Goal: Information Seeking & Learning: Learn about a topic

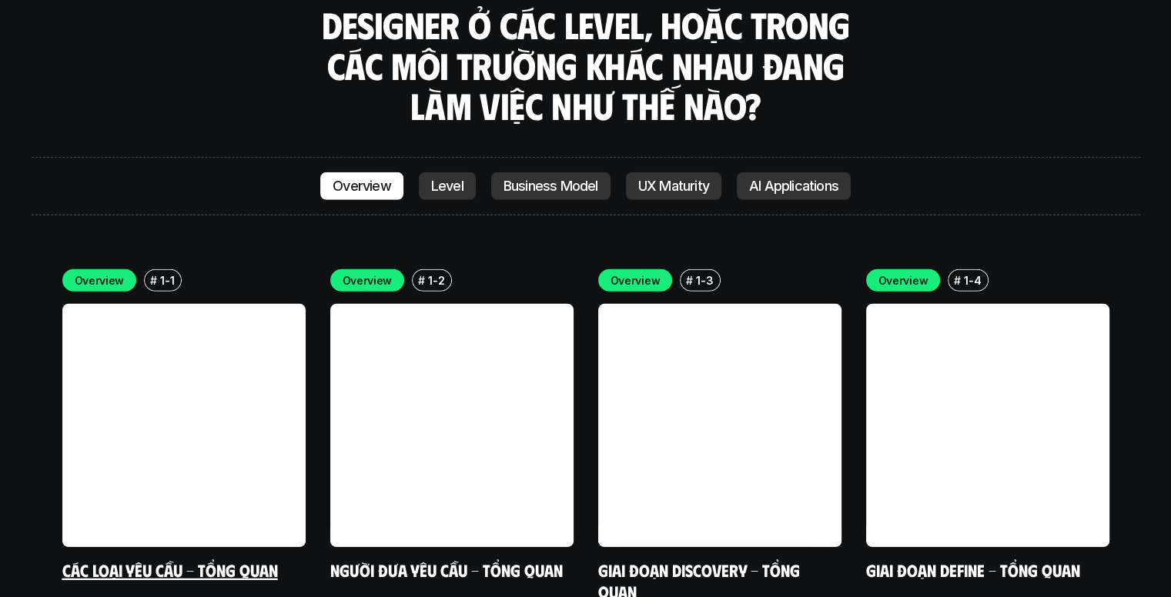
scroll to position [4285, 0]
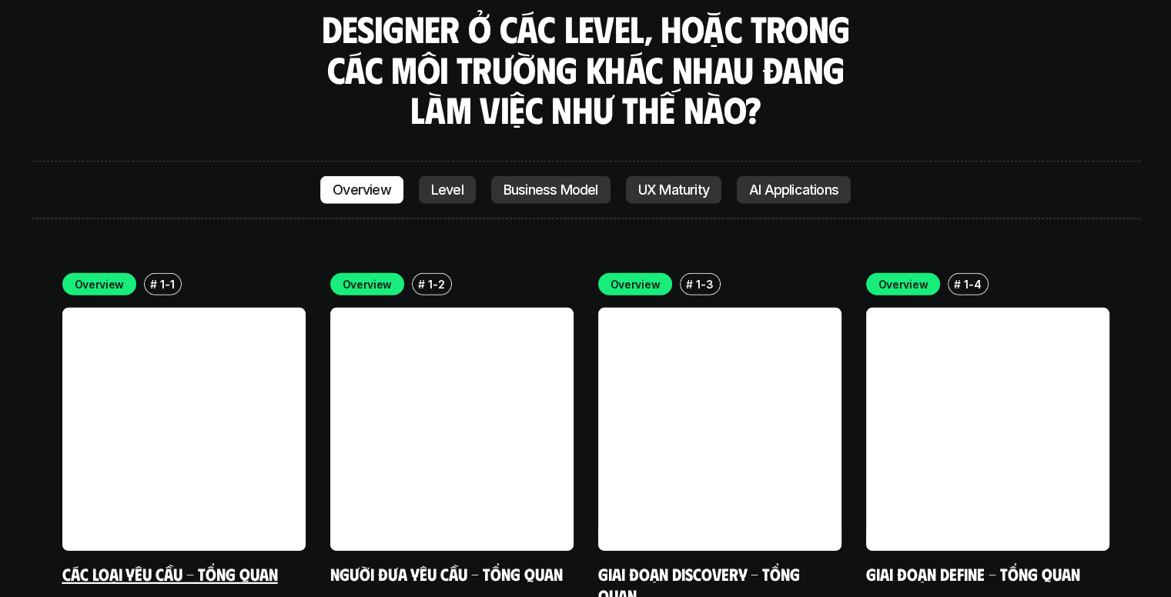
click at [242, 308] on link at bounding box center [183, 429] width 243 height 243
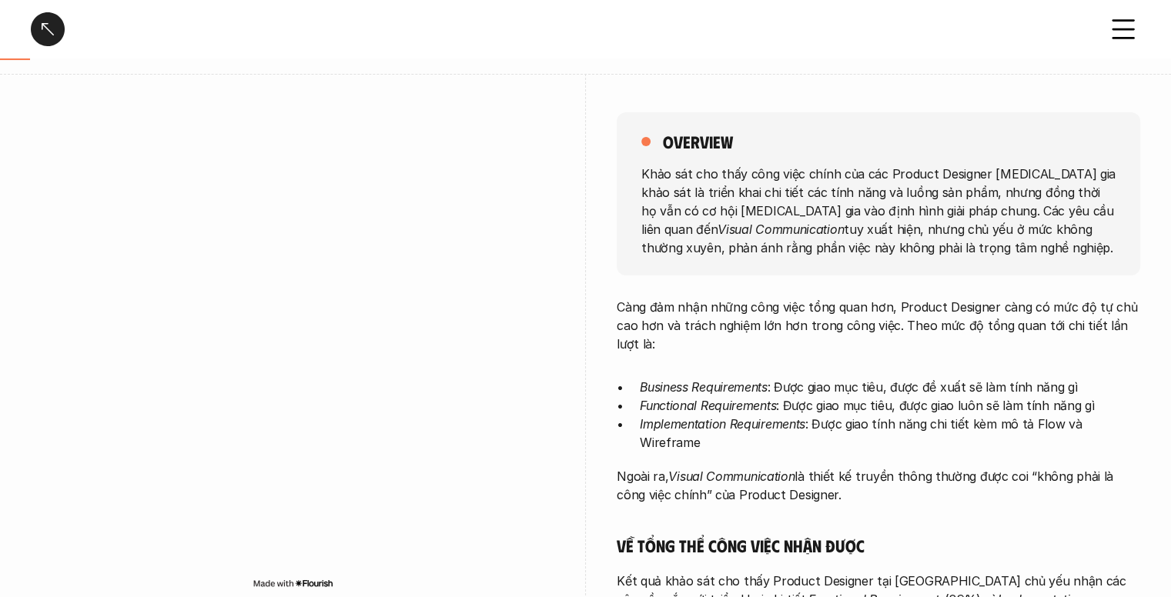
scroll to position [154, 0]
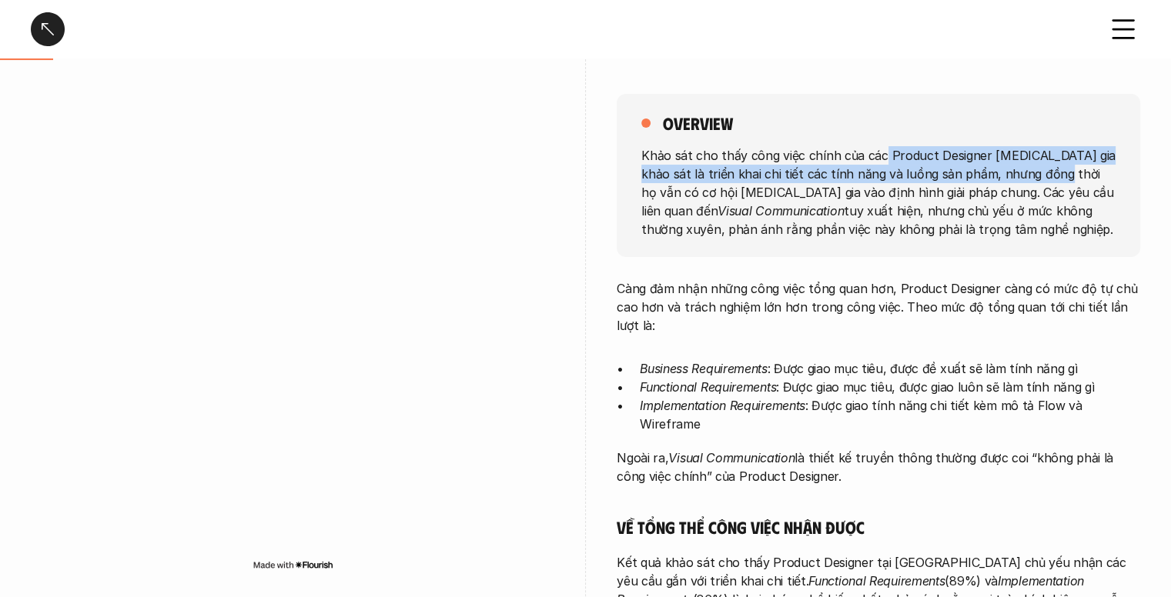
drag, startPoint x: 908, startPoint y: 161, endPoint x: 1048, endPoint y: 170, distance: 140.4
click at [1048, 170] on p "Khảo sát cho thấy công việc chính của các Product Designer [MEDICAL_DATA] gia k…" at bounding box center [878, 191] width 474 height 92
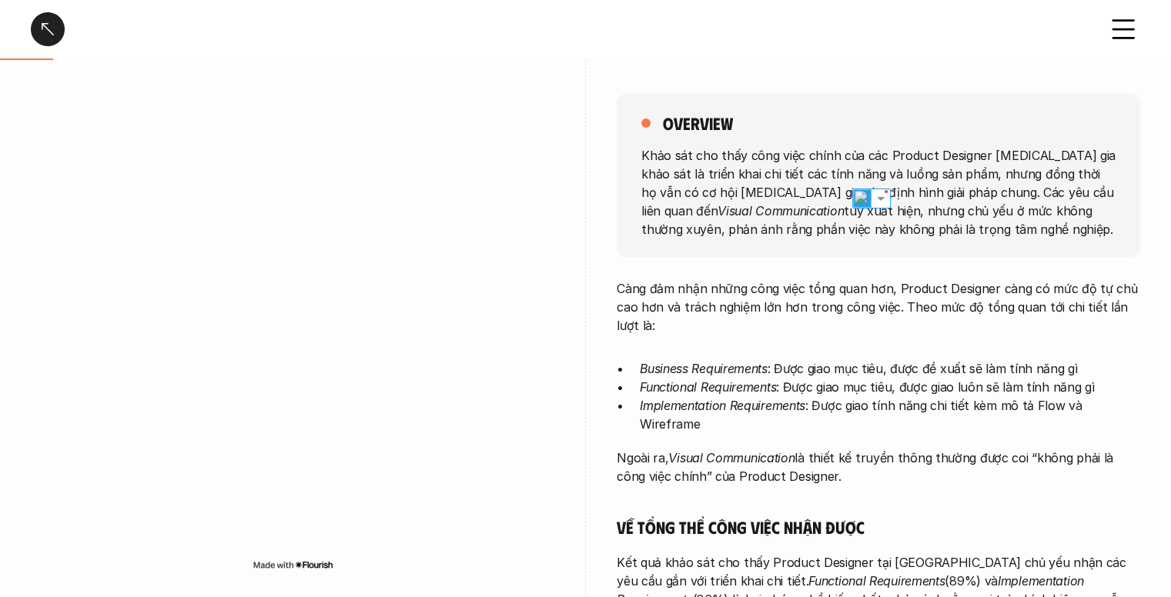
click at [1046, 202] on p "Khảo sát cho thấy công việc chính của các Product Designer [MEDICAL_DATA] gia k…" at bounding box center [878, 191] width 474 height 92
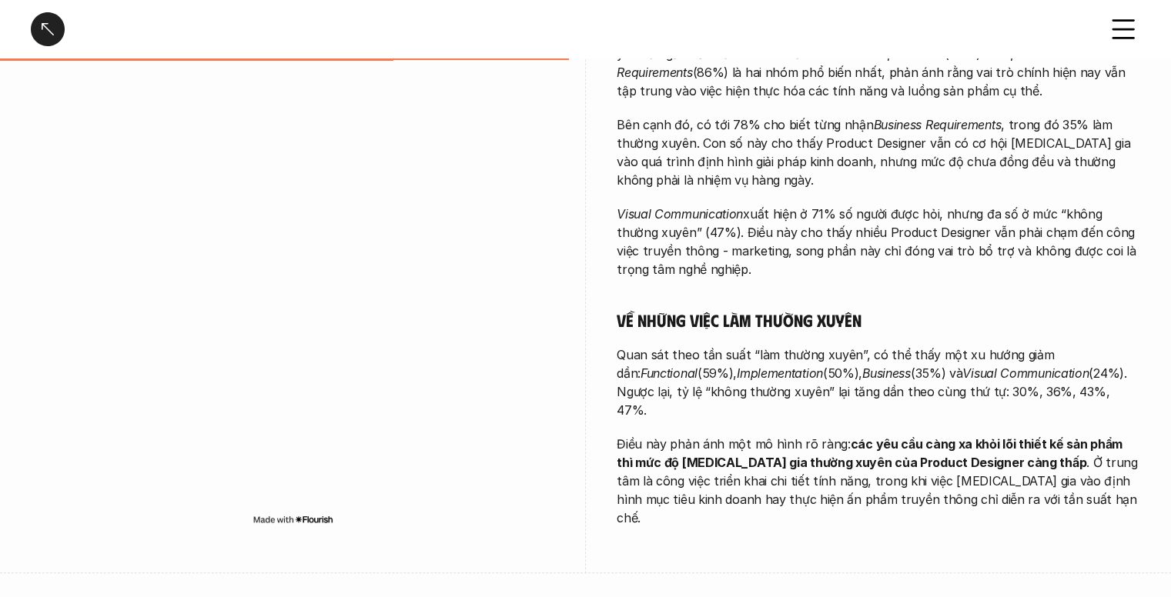
scroll to position [770, 0]
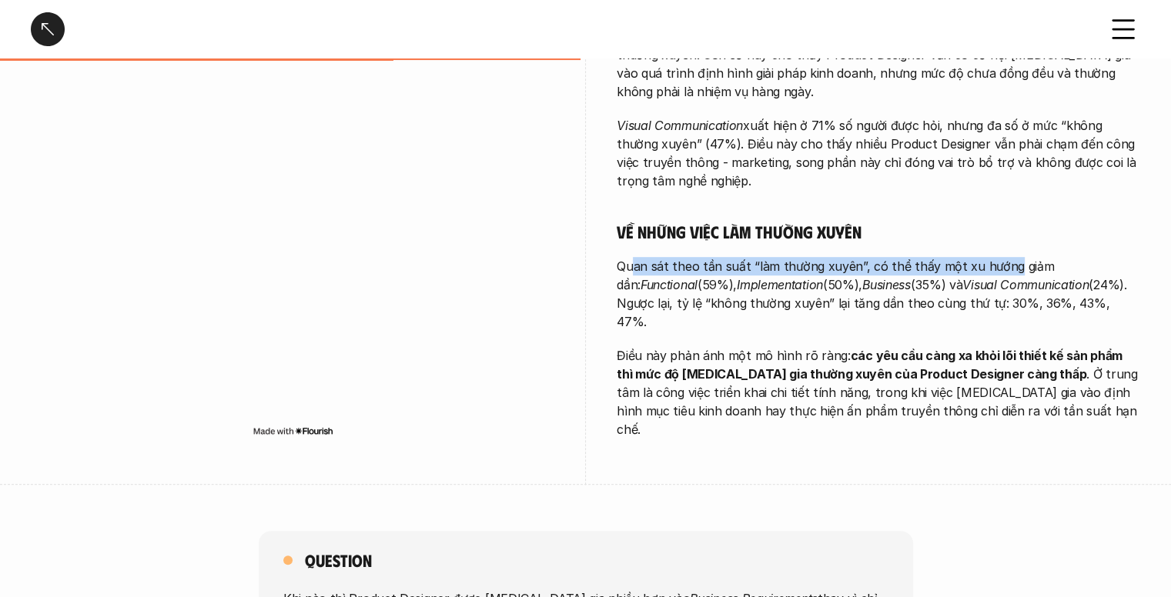
drag, startPoint x: 635, startPoint y: 239, endPoint x: 1003, endPoint y: 250, distance: 368.1
click at [1003, 257] on p "Quan sát theo tần suất “làm thường xuyên”, có thể thấy một xu hướng giảm dần: F…" at bounding box center [878, 294] width 523 height 74
click at [896, 348] on strong "các yêu cầu càng xa khỏi lõi thiết kế sản phẩm thì mức độ [MEDICAL_DATA] gia th…" at bounding box center [871, 365] width 509 height 34
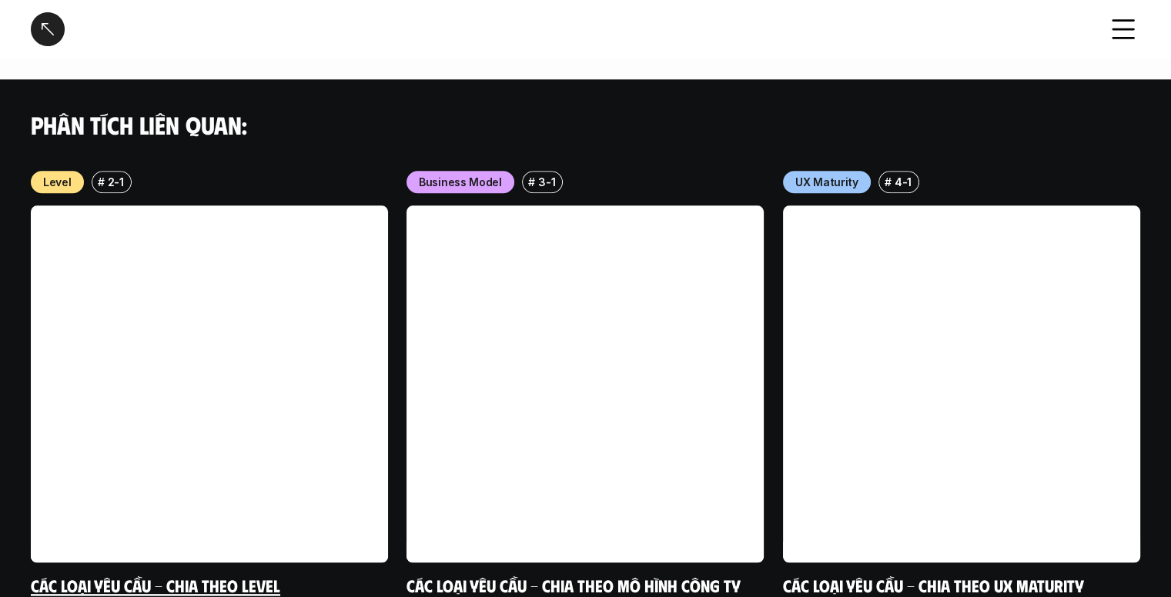
scroll to position [1660, 0]
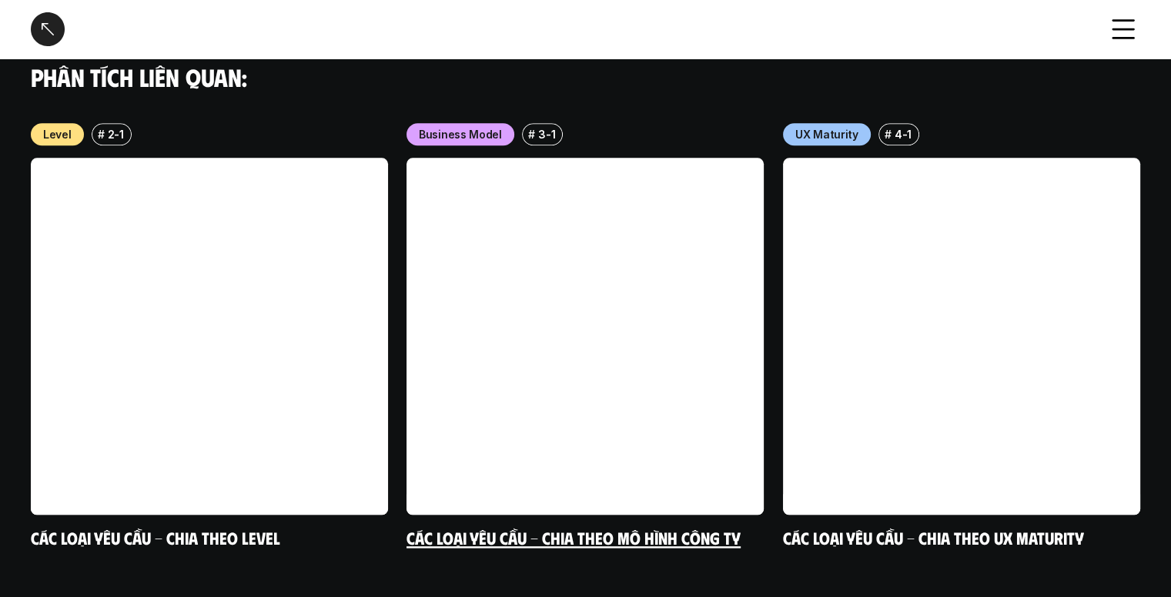
click at [541, 361] on link at bounding box center [584, 336] width 357 height 357
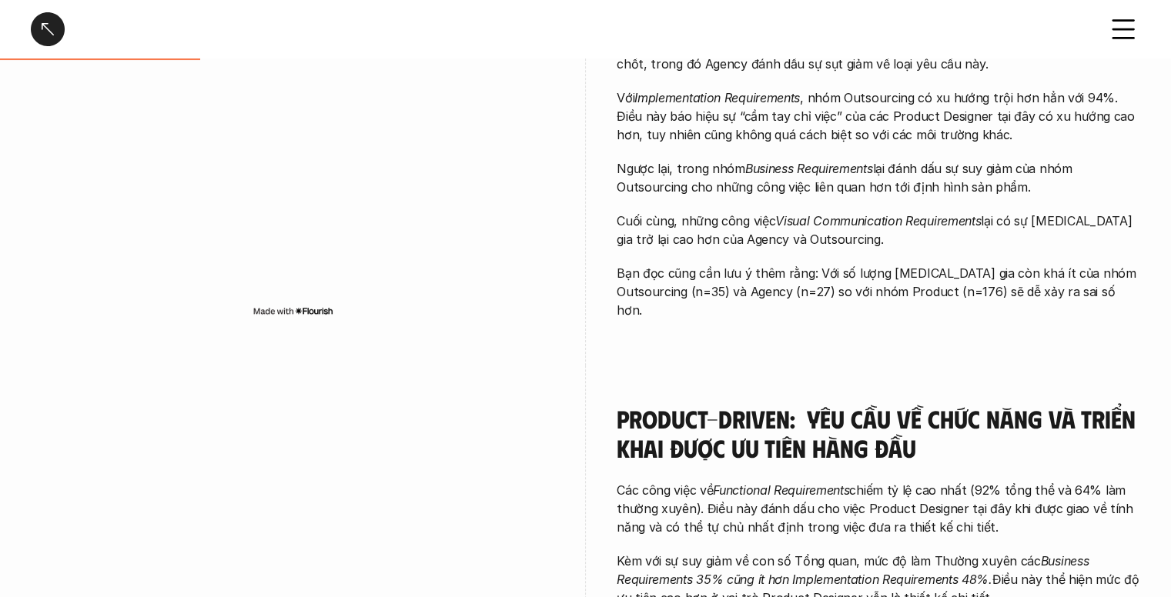
scroll to position [616, 0]
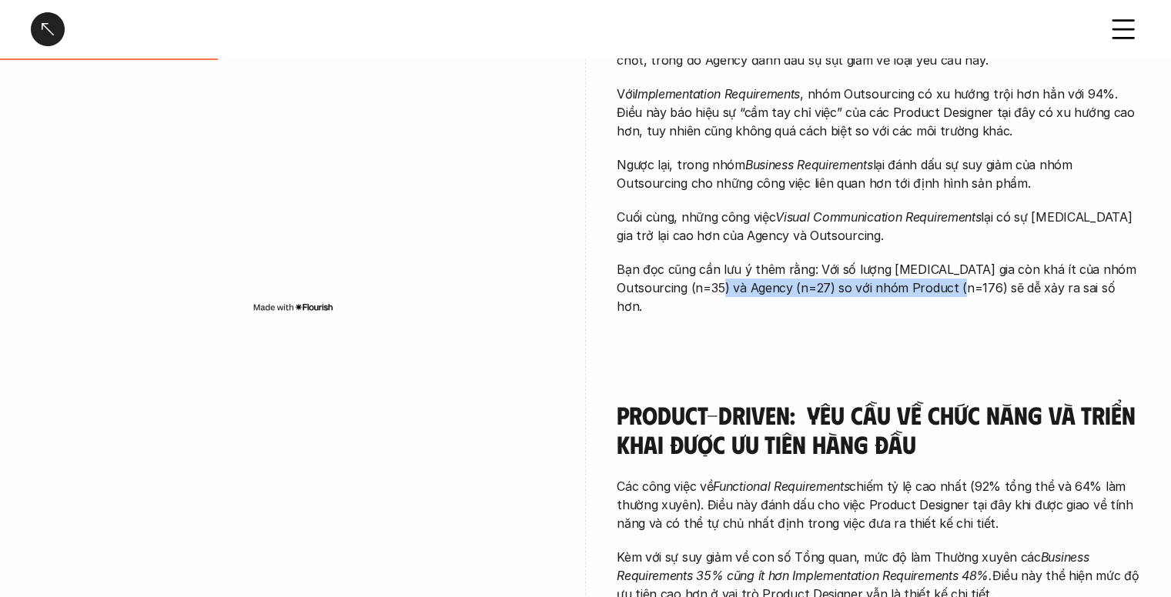
drag, startPoint x: 710, startPoint y: 279, endPoint x: 944, endPoint y: 286, distance: 233.3
click at [944, 286] on p "Bạn đọc cũng cần lưu ý thêm rằng: Với số lượng [MEDICAL_DATA] gia còn khá ít củ…" at bounding box center [878, 287] width 523 height 55
click at [956, 283] on p "Bạn đọc cũng cần lưu ý thêm rằng: Với số lượng [MEDICAL_DATA] gia còn khá ít củ…" at bounding box center [878, 287] width 523 height 55
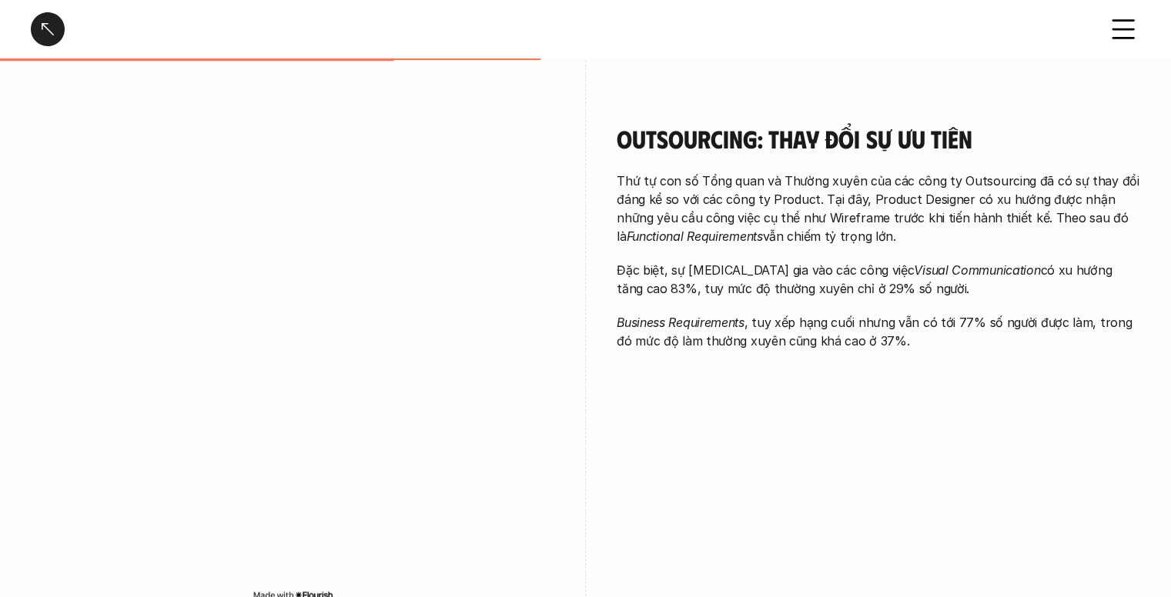
scroll to position [1463, 0]
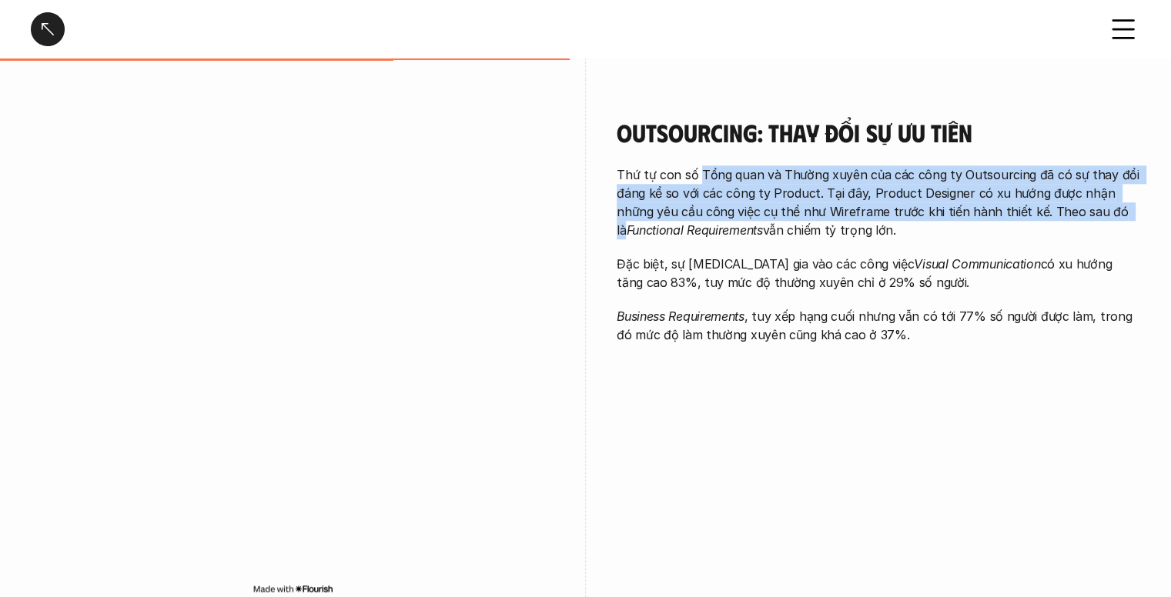
drag, startPoint x: 696, startPoint y: 152, endPoint x: 1084, endPoint y: 195, distance: 390.4
click at [1084, 195] on p "Thứ tự con số Tổng quan và Thường xuyên của các công ty Outsourcing đã có sự th…" at bounding box center [878, 203] width 523 height 74
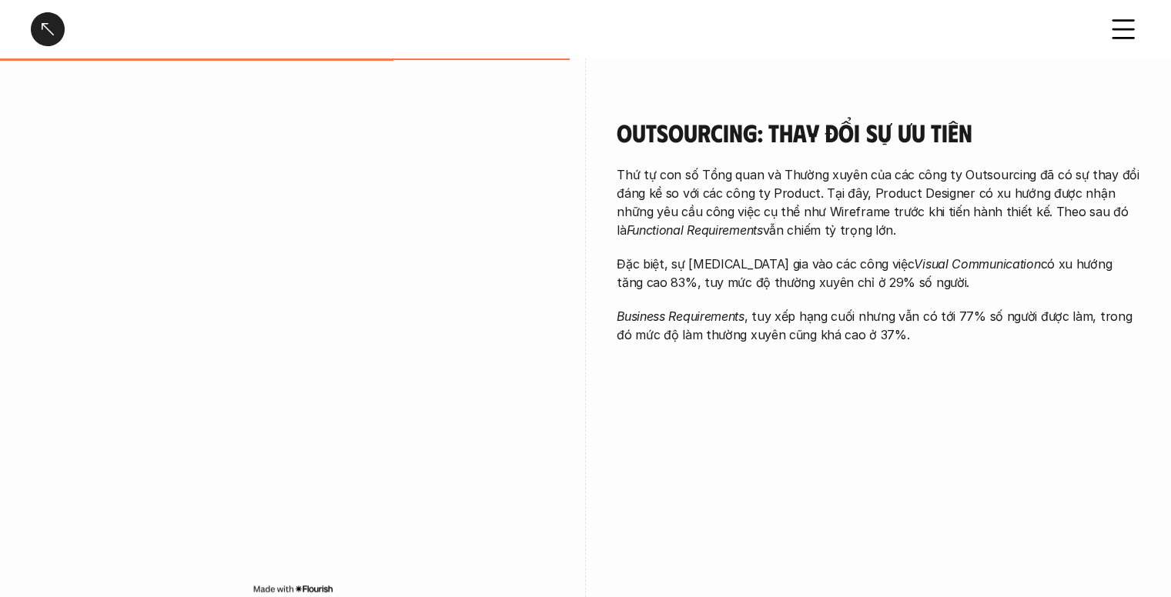
click at [1076, 224] on div "Thứ tự con số Tổng quan và Thường xuyên của các công ty Outsourcing đã có sự th…" at bounding box center [878, 255] width 523 height 179
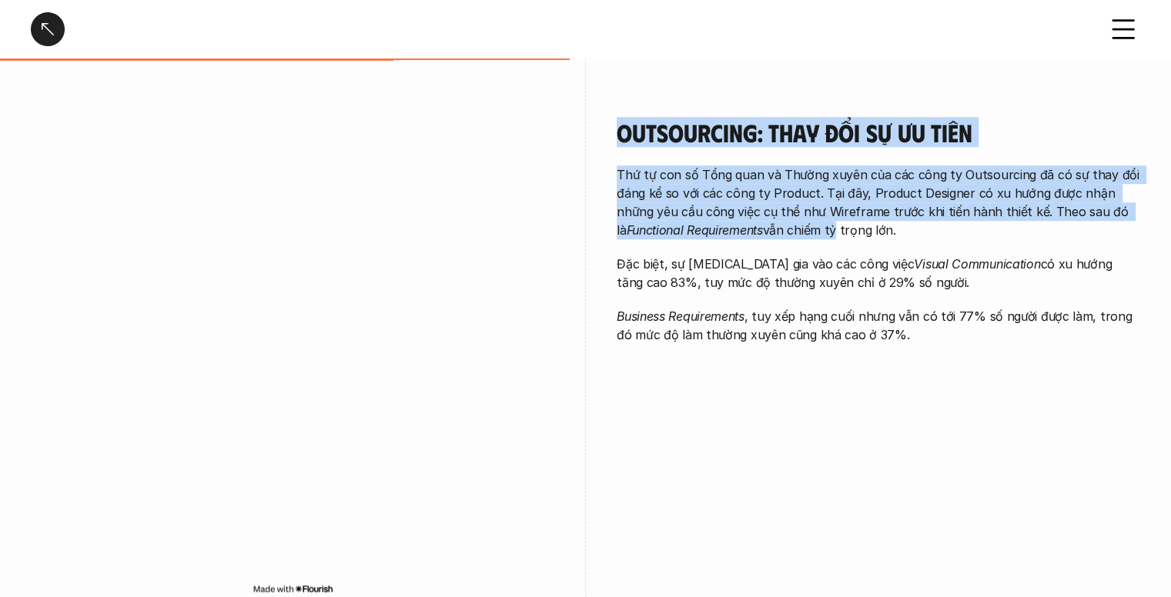
drag, startPoint x: 589, startPoint y: 186, endPoint x: 824, endPoint y: 218, distance: 237.8
click at [824, 218] on div "Outsourcing: Thay đổi sự ưu tiên Thứ tự con số Tổng quan và Thường xuyên của cá…" at bounding box center [585, 361] width 1109 height 564
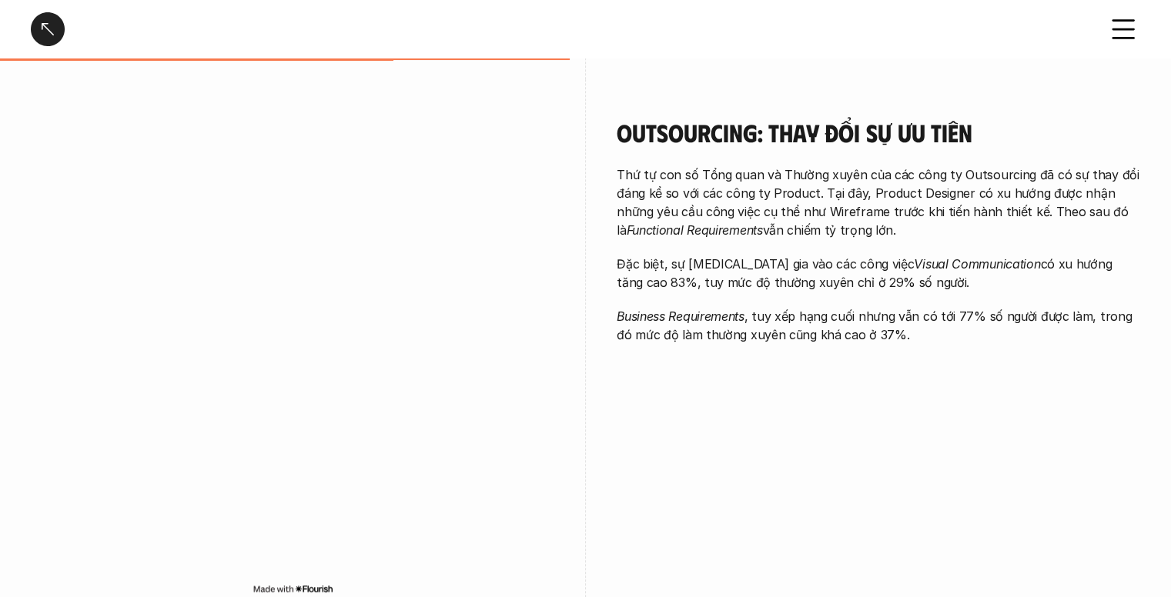
click at [911, 207] on p "Thứ tự con số Tổng quan và Thường xuyên của các công ty Outsourcing đã có sự th…" at bounding box center [878, 203] width 523 height 74
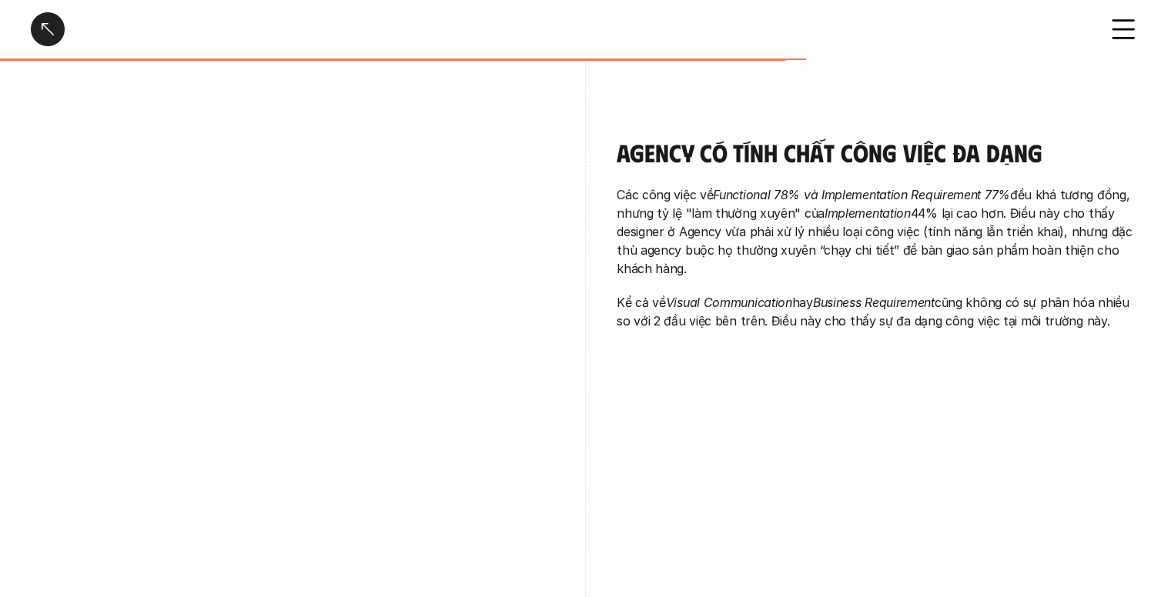
scroll to position [2001, 0]
